Goal: Information Seeking & Learning: Check status

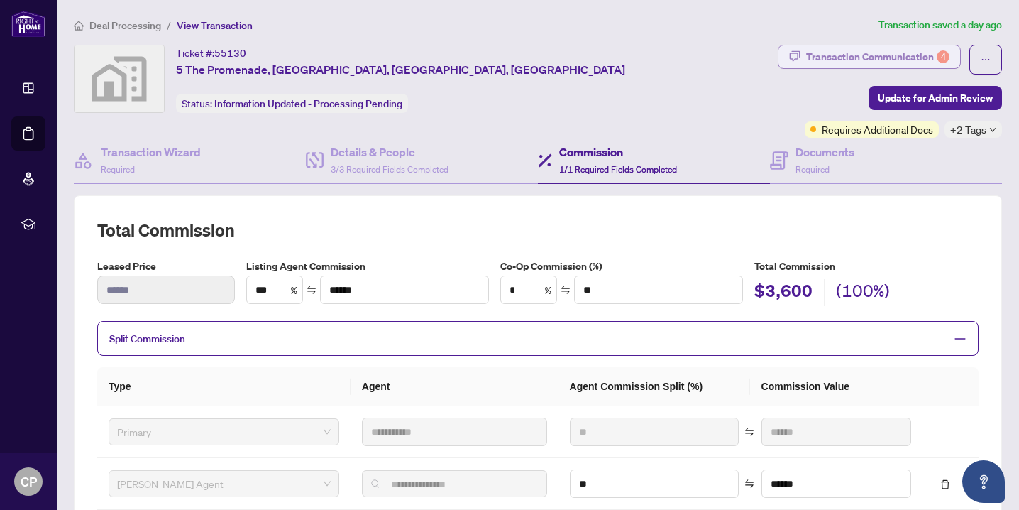
click at [887, 55] on div "Transaction Communication 4" at bounding box center [877, 56] width 143 height 23
type textarea "**********"
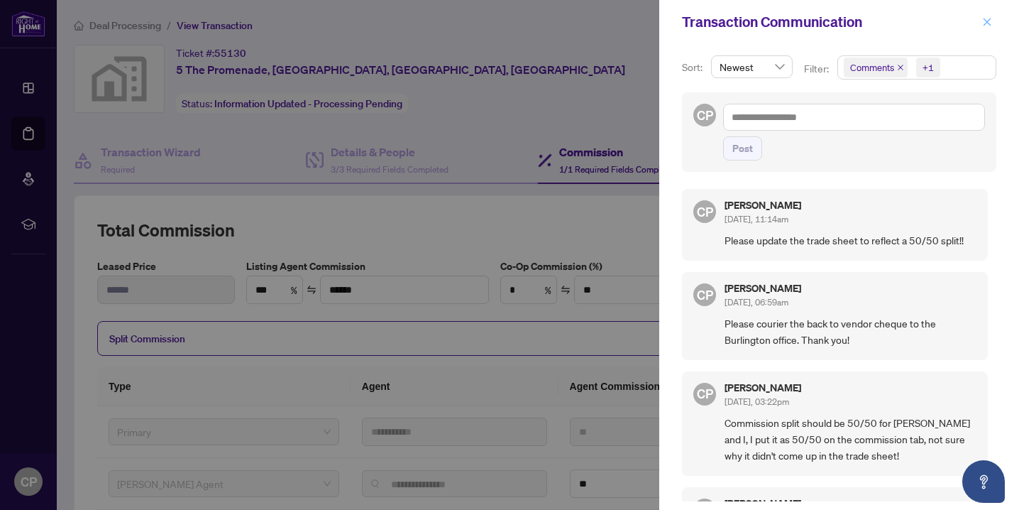
click at [979, 21] on button "button" at bounding box center [987, 21] width 18 height 17
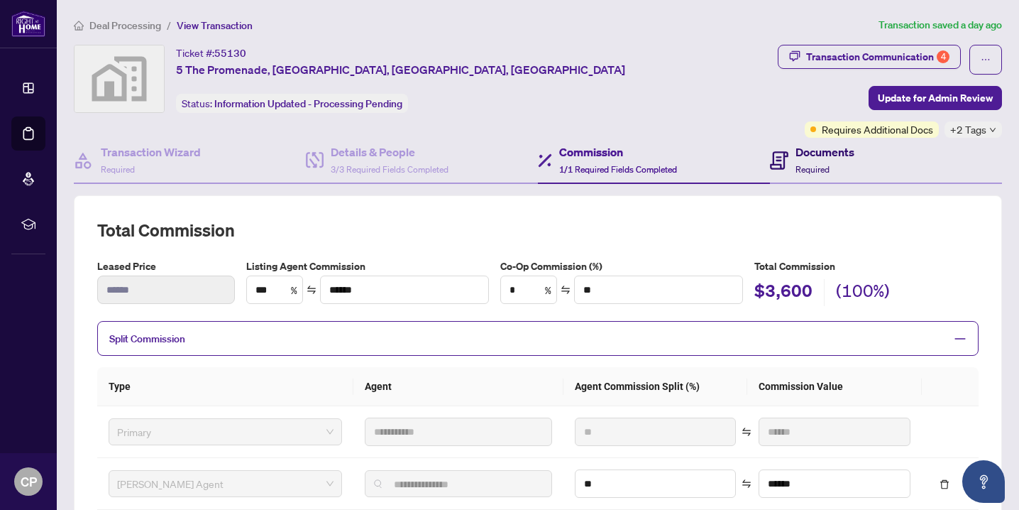
click at [838, 156] on h4 "Documents" at bounding box center [825, 151] width 59 height 17
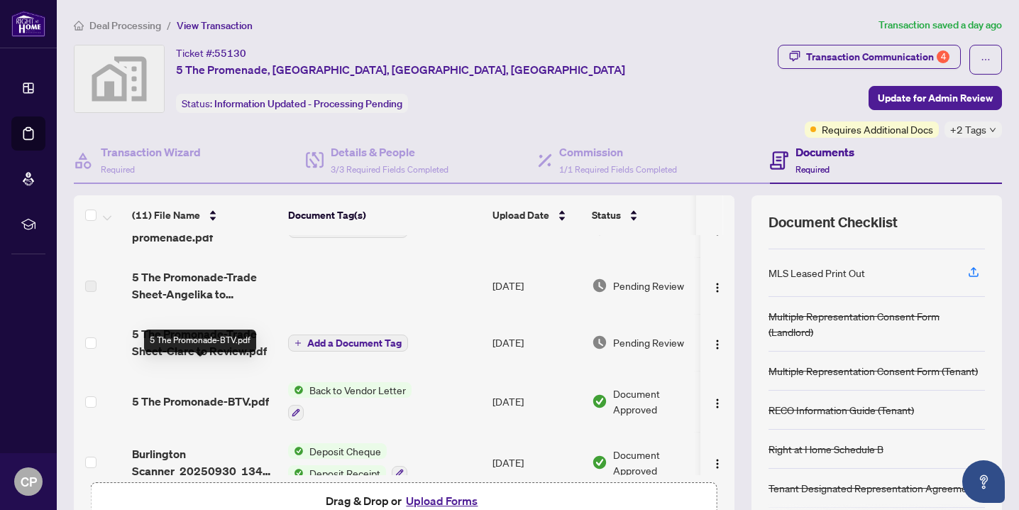
scroll to position [91, 0]
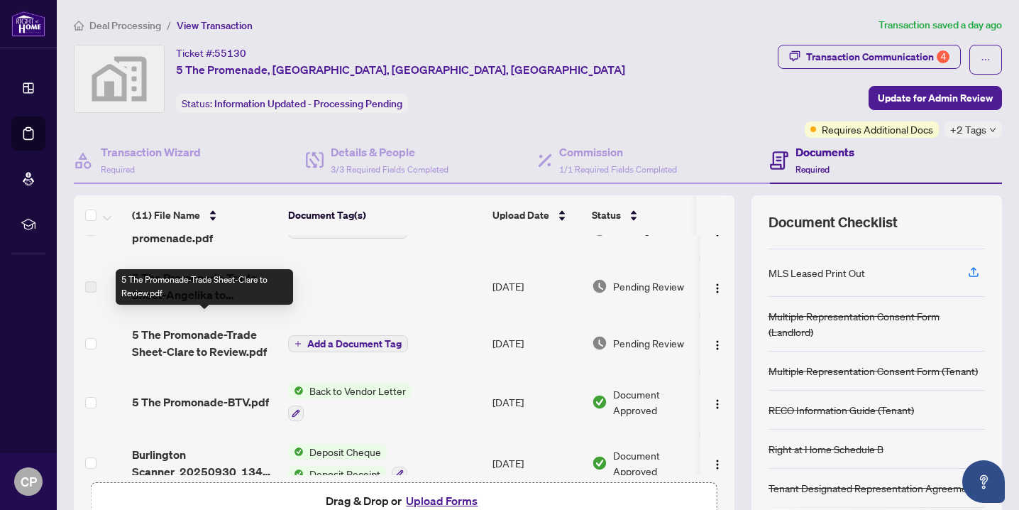
click at [224, 331] on span "5 The Promonade-Trade Sheet-Clare to Review.pdf" at bounding box center [204, 343] width 145 height 34
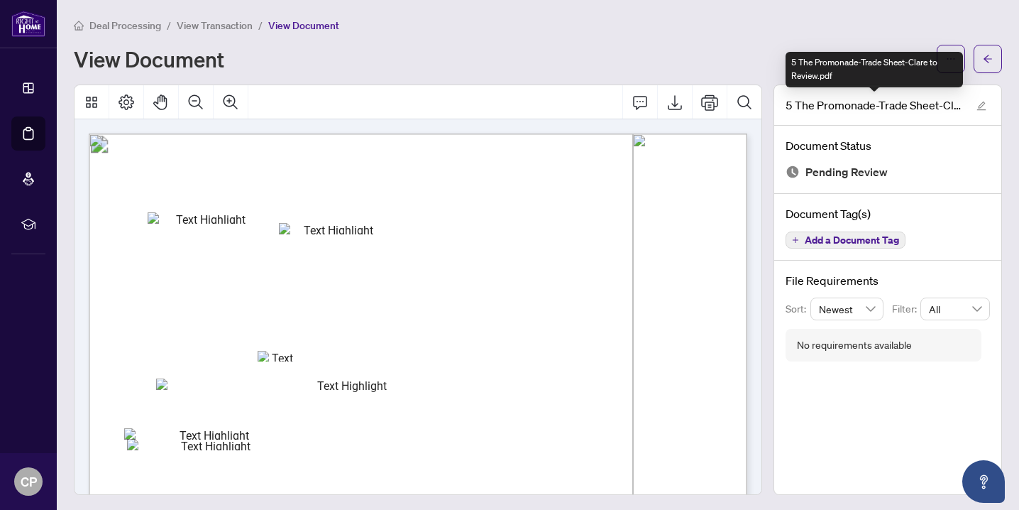
click at [1006, 62] on main "Deal Processing / View Transaction / View Document View Document 5 The Promonad…" at bounding box center [538, 255] width 962 height 510
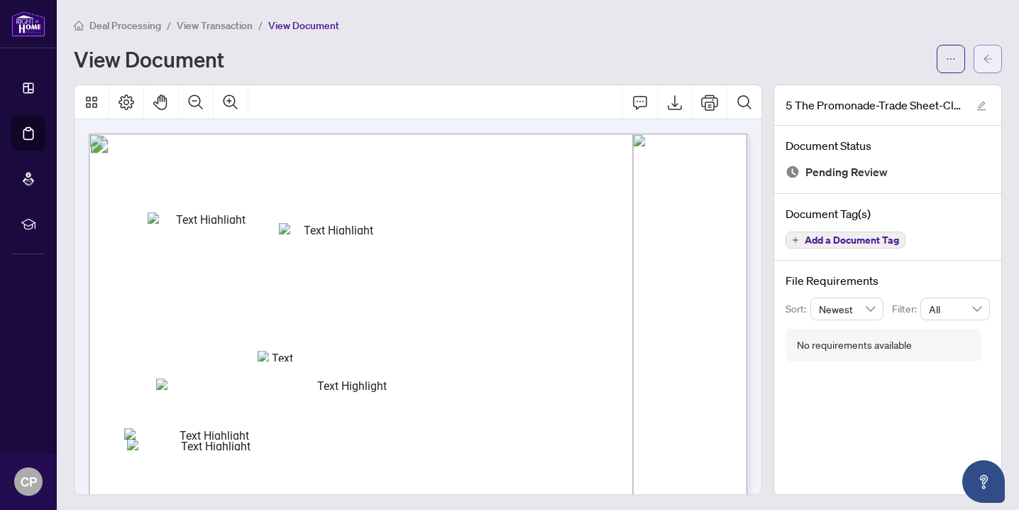
click at [990, 59] on icon "arrow-left" at bounding box center [988, 59] width 10 height 10
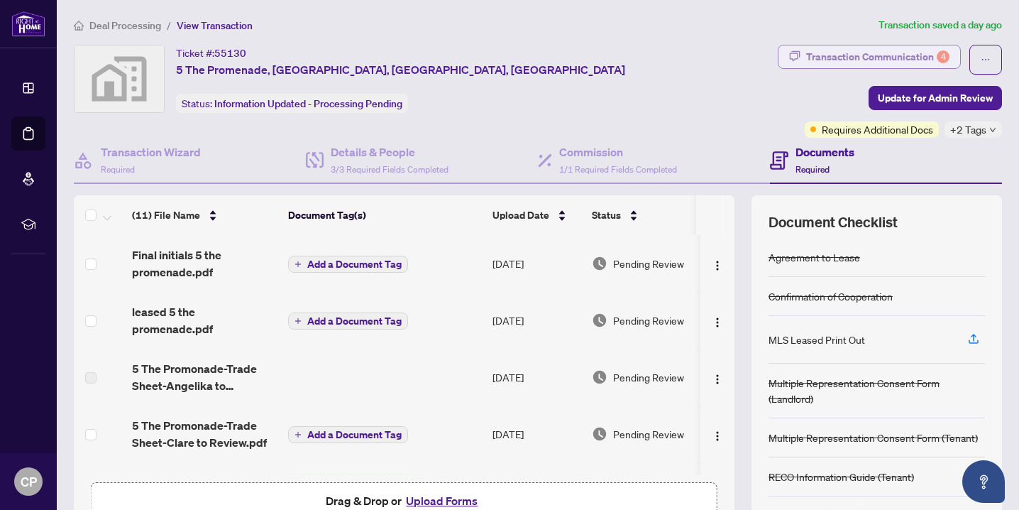
click at [872, 55] on div "Transaction Communication 4" at bounding box center [877, 56] width 143 height 23
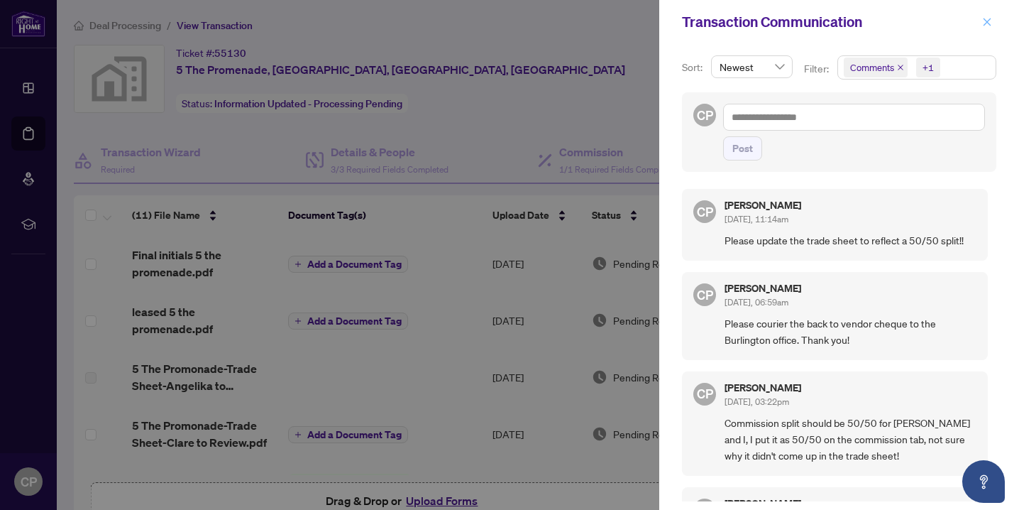
click at [987, 24] on icon "close" at bounding box center [987, 22] width 10 height 10
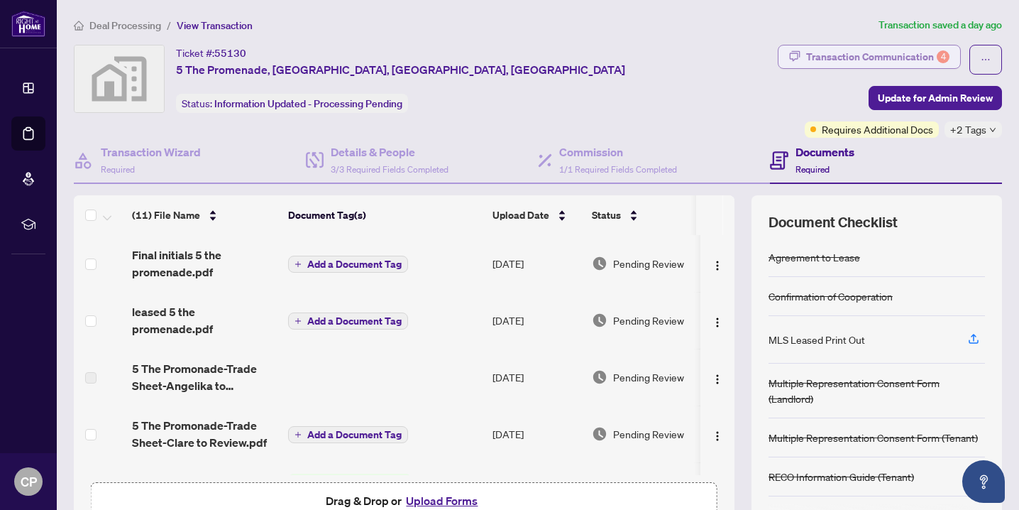
click at [830, 57] on div "Transaction Communication 4" at bounding box center [877, 56] width 143 height 23
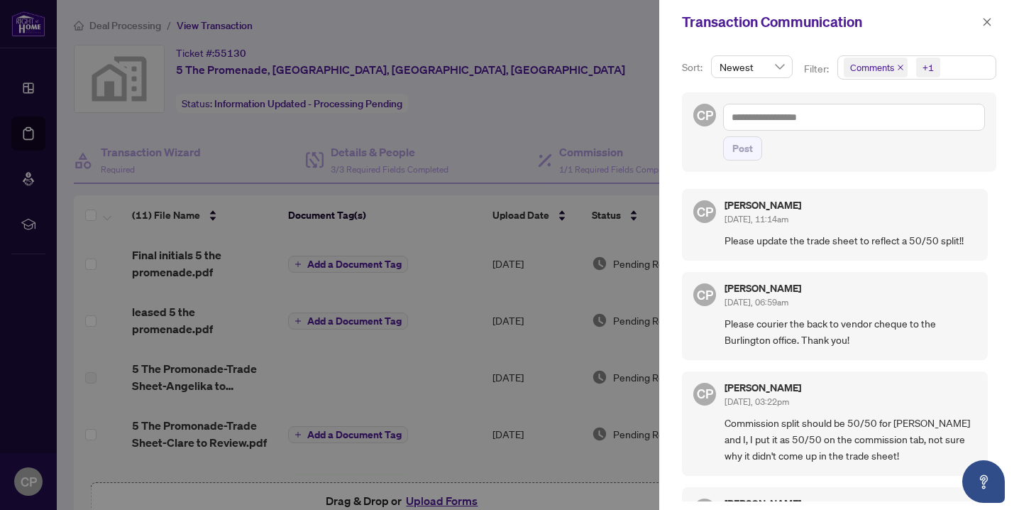
click at [575, 107] on div at bounding box center [509, 255] width 1019 height 510
